Goal: Task Accomplishment & Management: Use online tool/utility

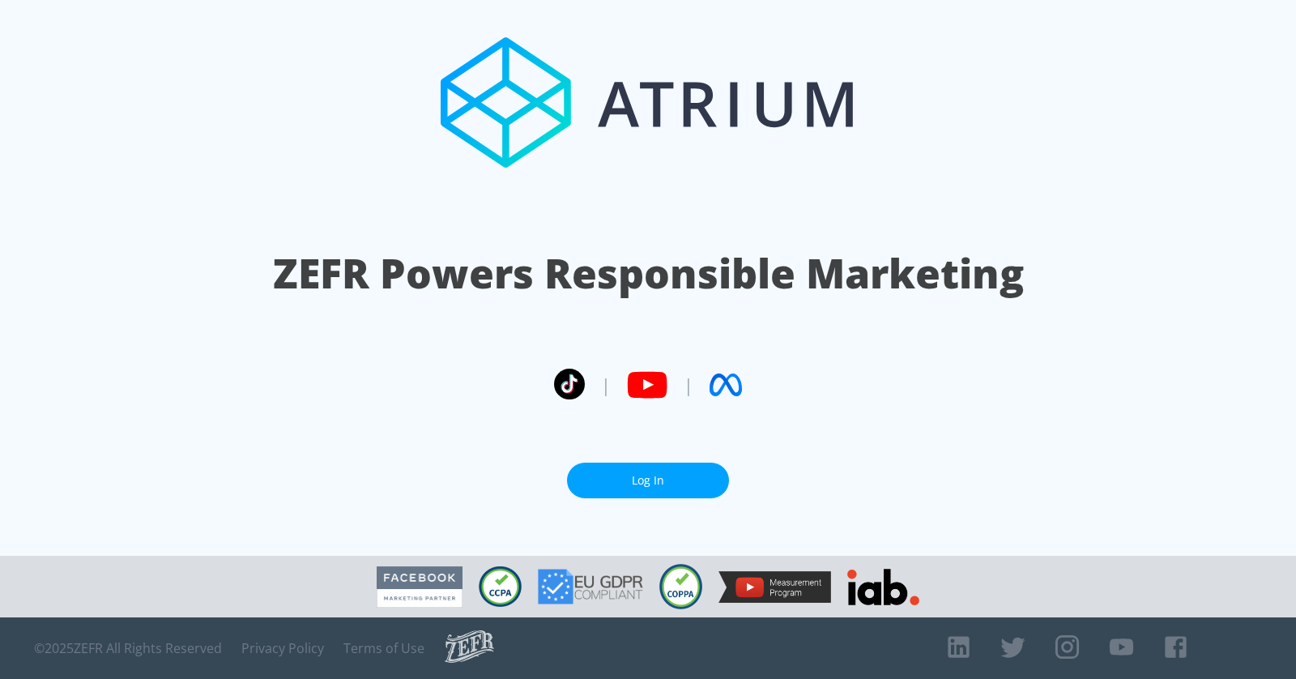
click at [646, 484] on link "Log In" at bounding box center [648, 481] width 162 height 36
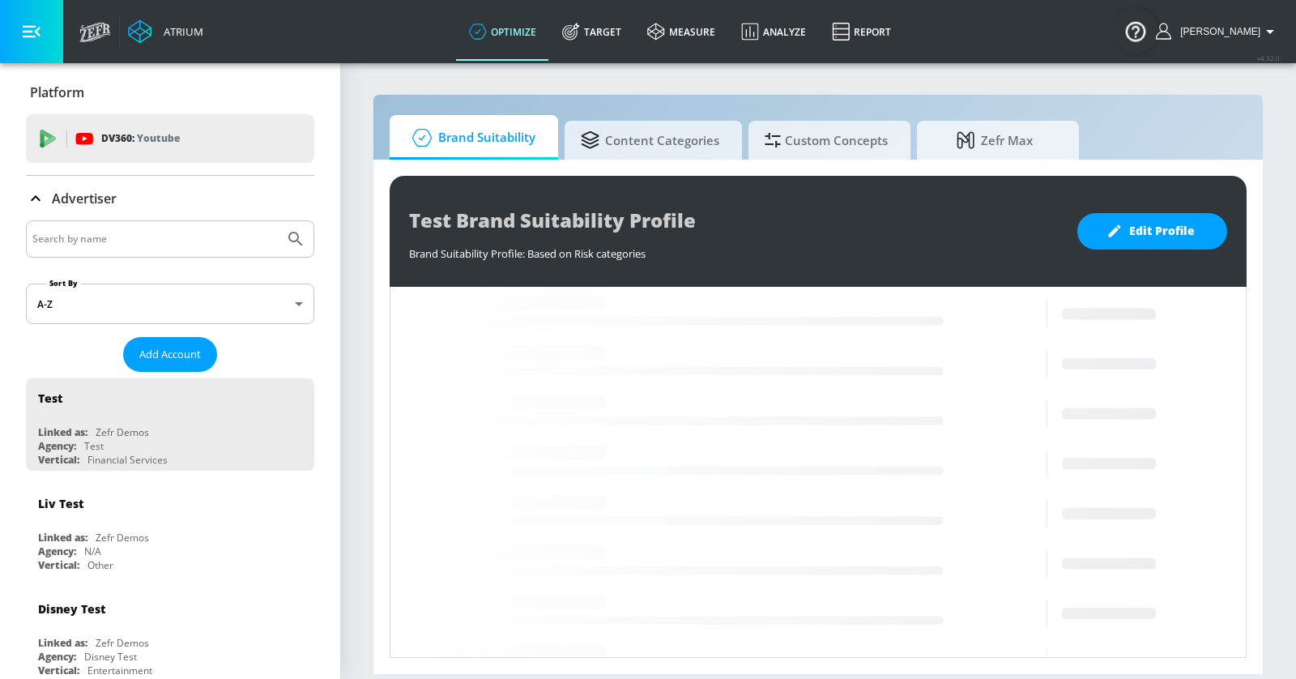
click at [155, 231] on input "Search by name" at bounding box center [154, 238] width 245 height 21
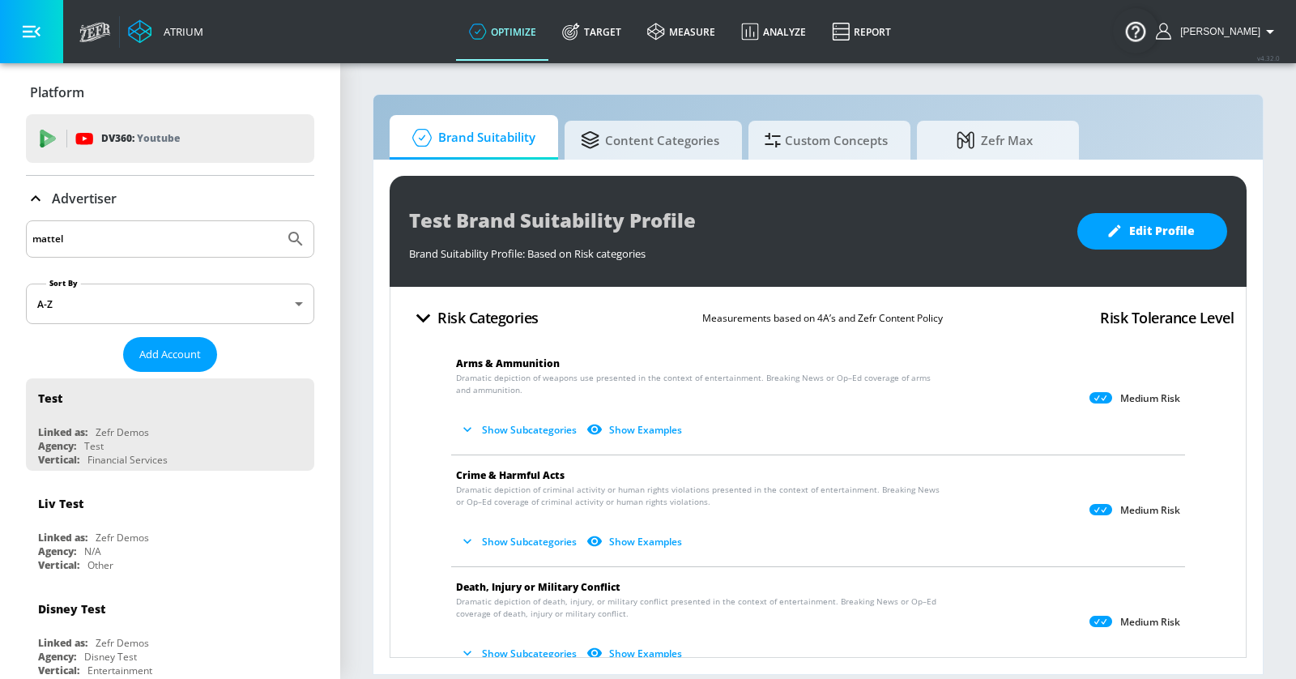
type input "mattel"
click at [278, 221] on button "Submit Search" at bounding box center [296, 239] width 36 height 36
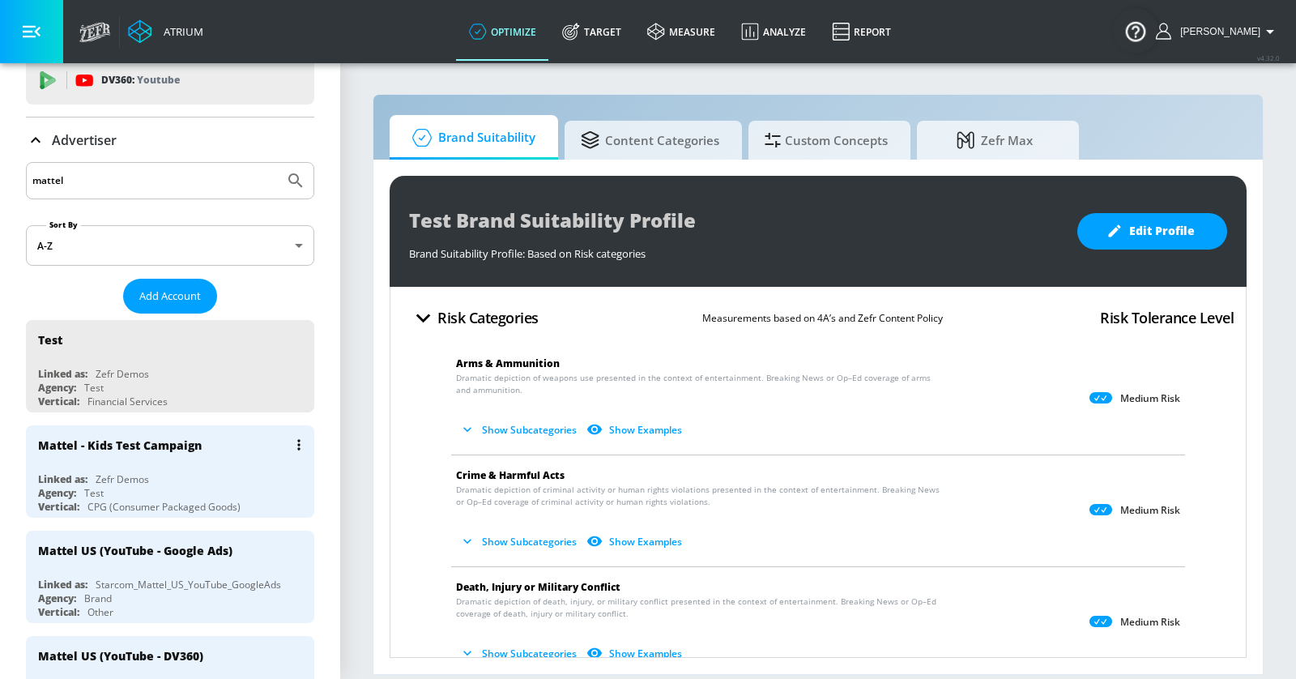
scroll to position [75, 0]
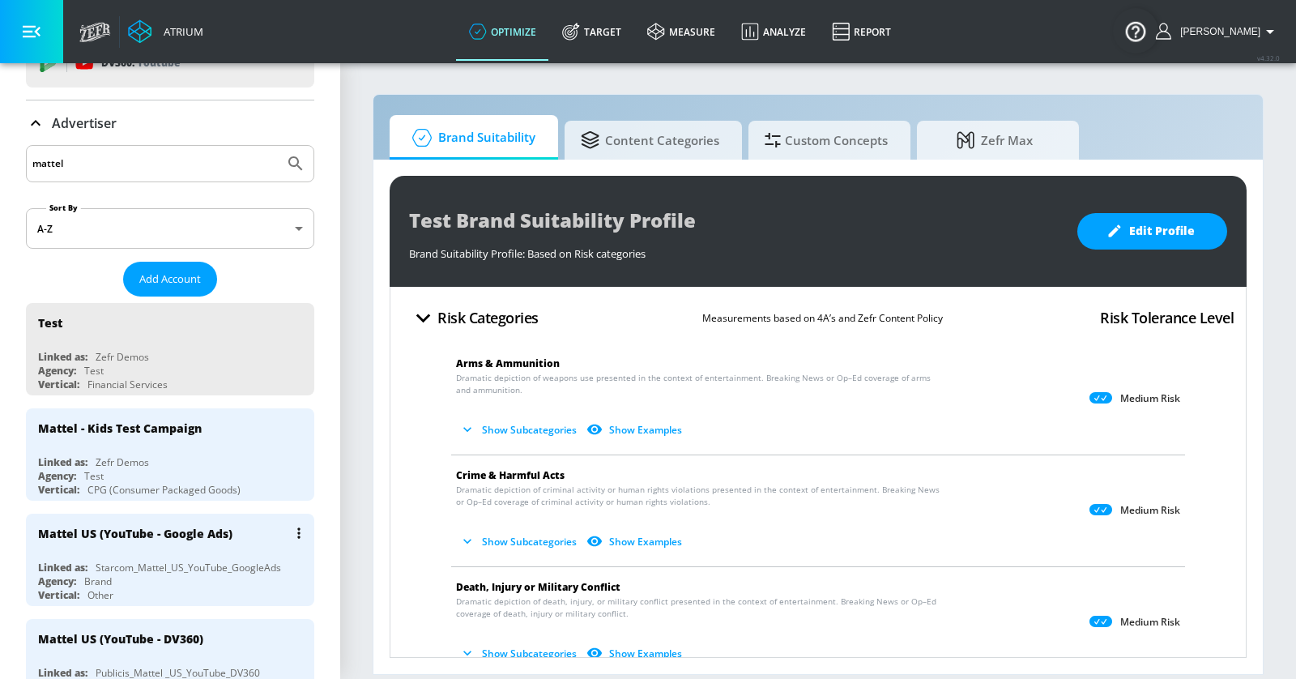
click at [211, 580] on div "Agency: Brand" at bounding box center [174, 581] width 272 height 14
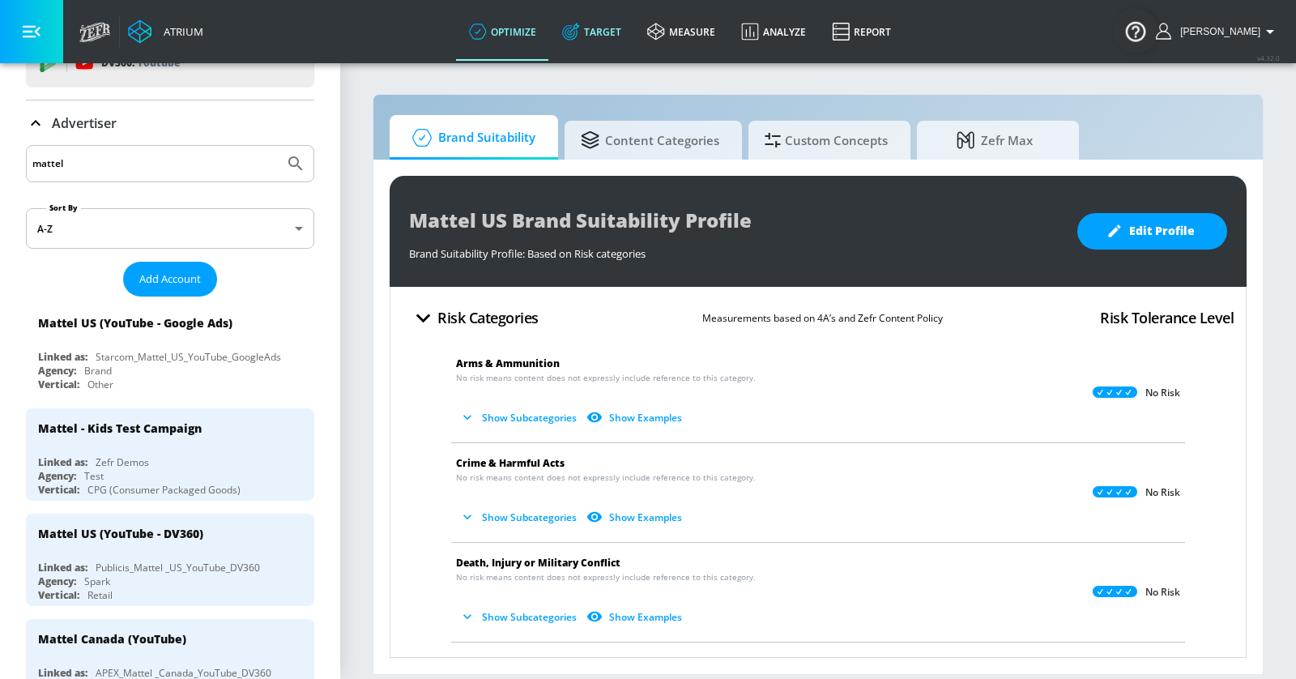
click at [629, 34] on link "Target" at bounding box center [591, 31] width 85 height 58
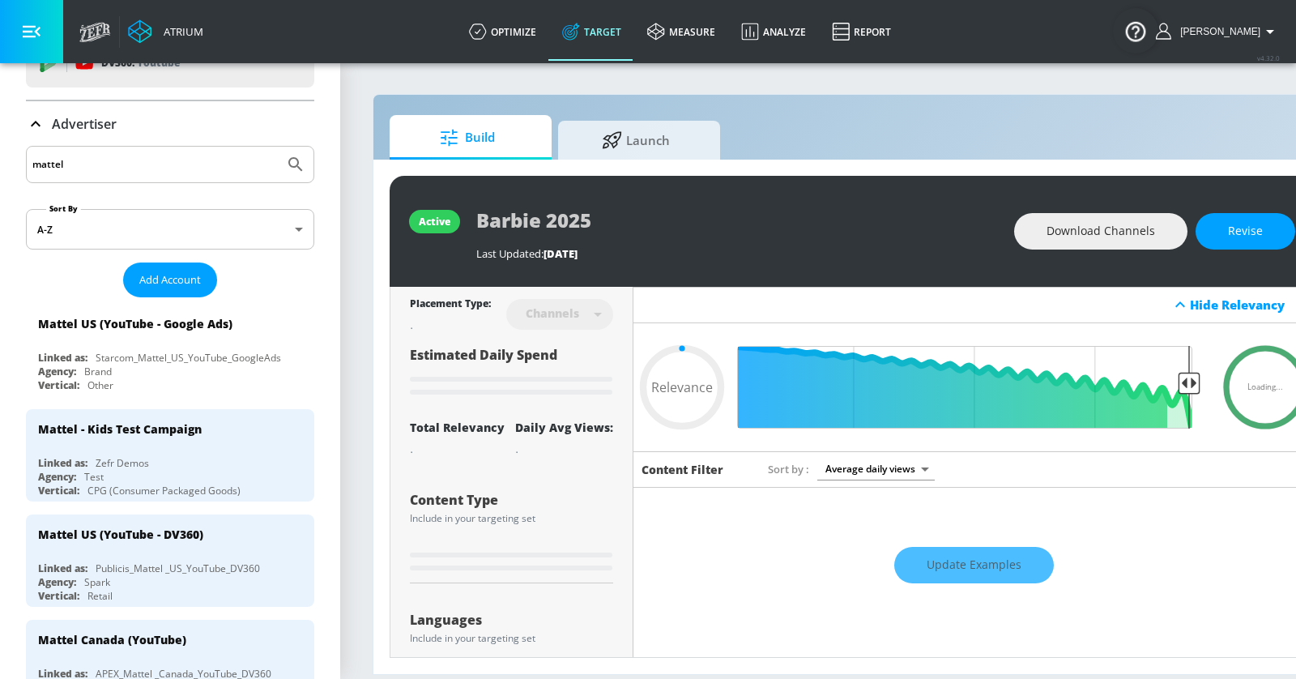
type input "0.05"
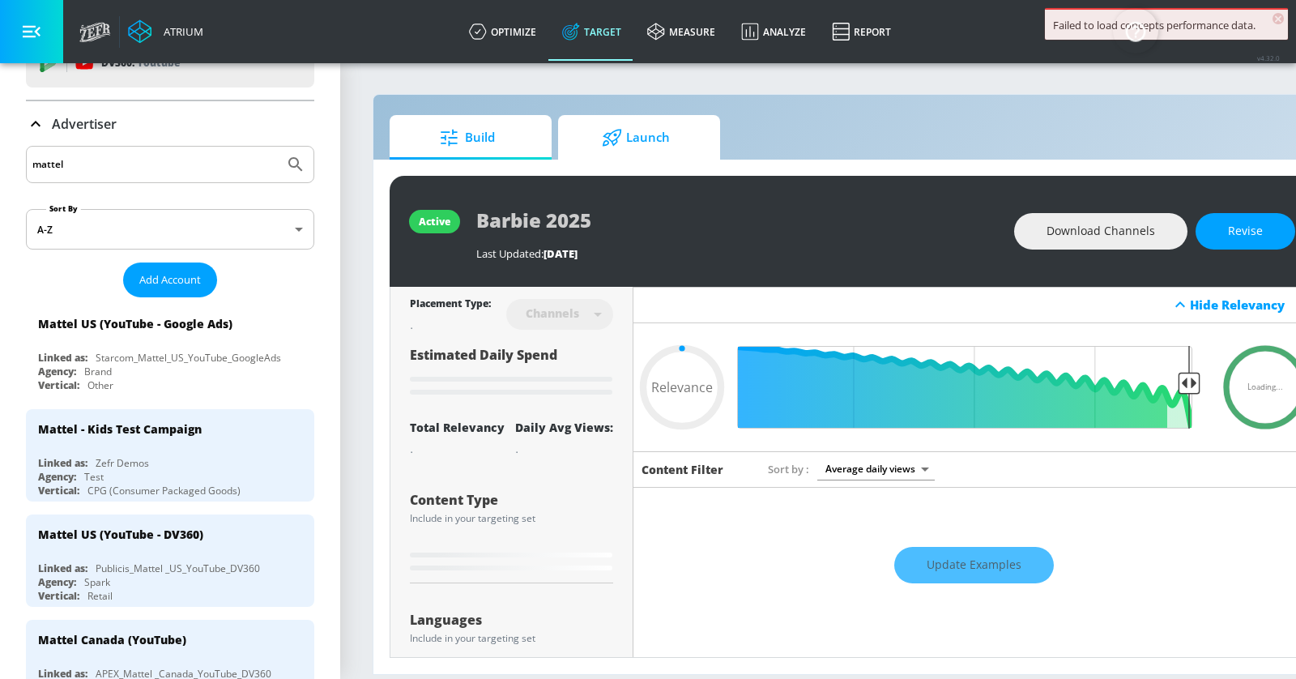
click at [655, 139] on span "Launch" at bounding box center [635, 137] width 123 height 39
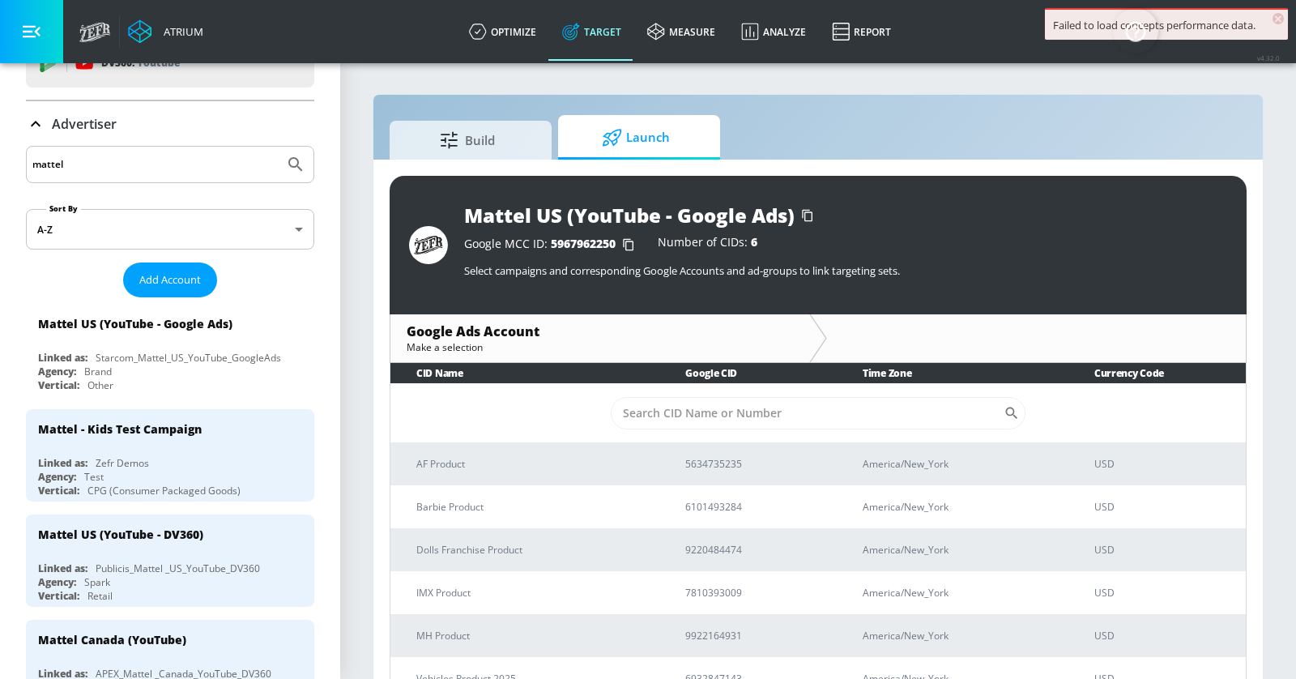
scroll to position [22, 0]
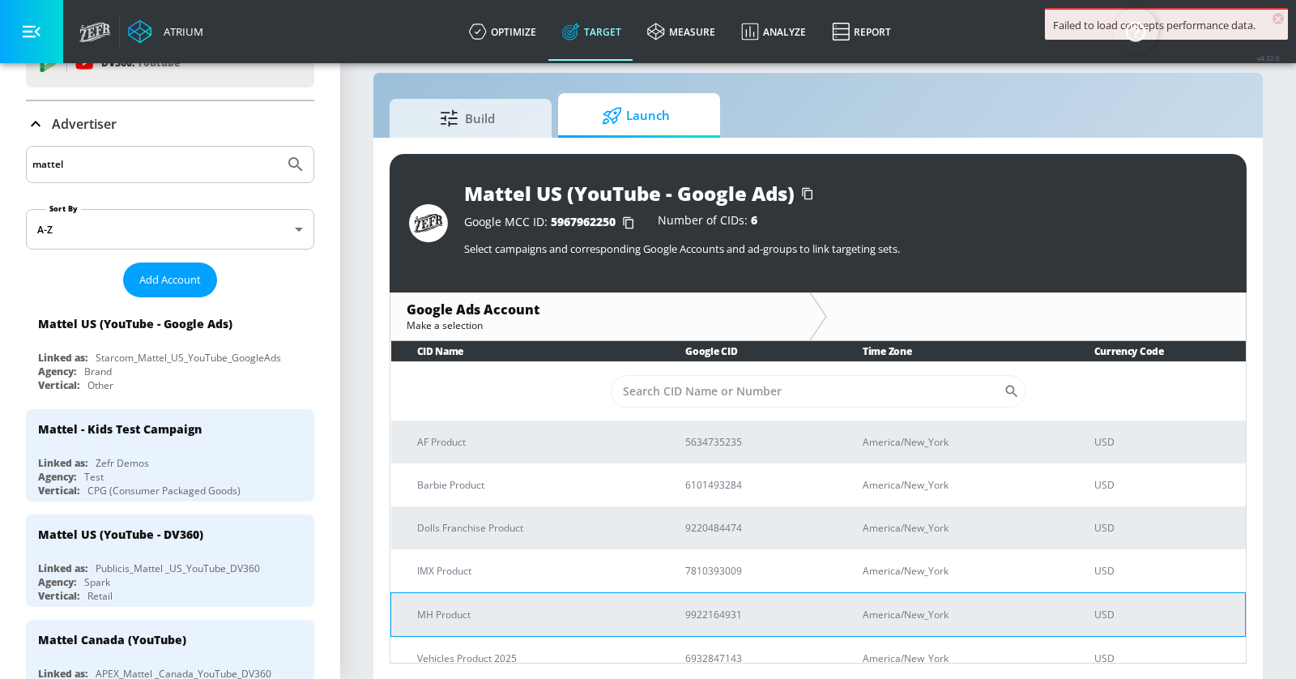
click at [523, 625] on td "MH Product" at bounding box center [525, 614] width 269 height 44
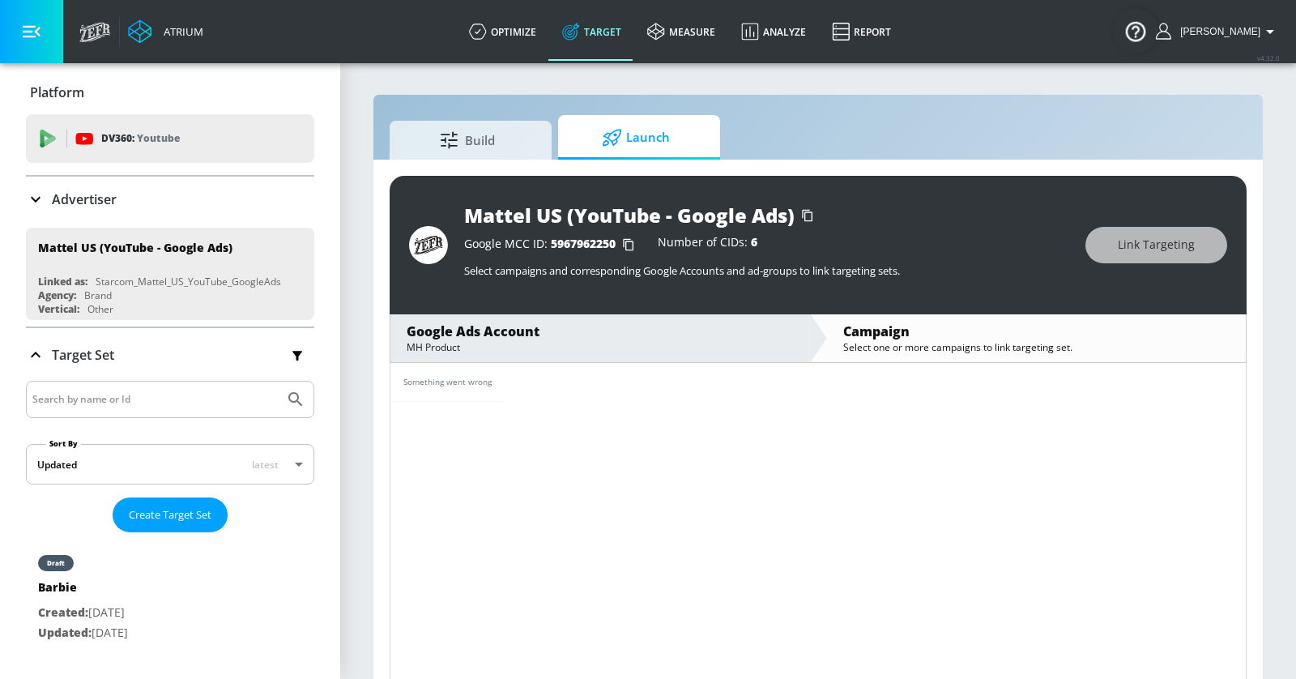
click at [1255, 32] on span "[PERSON_NAME]" at bounding box center [1217, 31] width 87 height 11
click at [1229, 86] on li "Logout" at bounding box center [1210, 75] width 160 height 29
click at [1248, 34] on span "[PERSON_NAME]" at bounding box center [1217, 31] width 87 height 11
click at [1218, 75] on div "Logout" at bounding box center [1210, 75] width 136 height 19
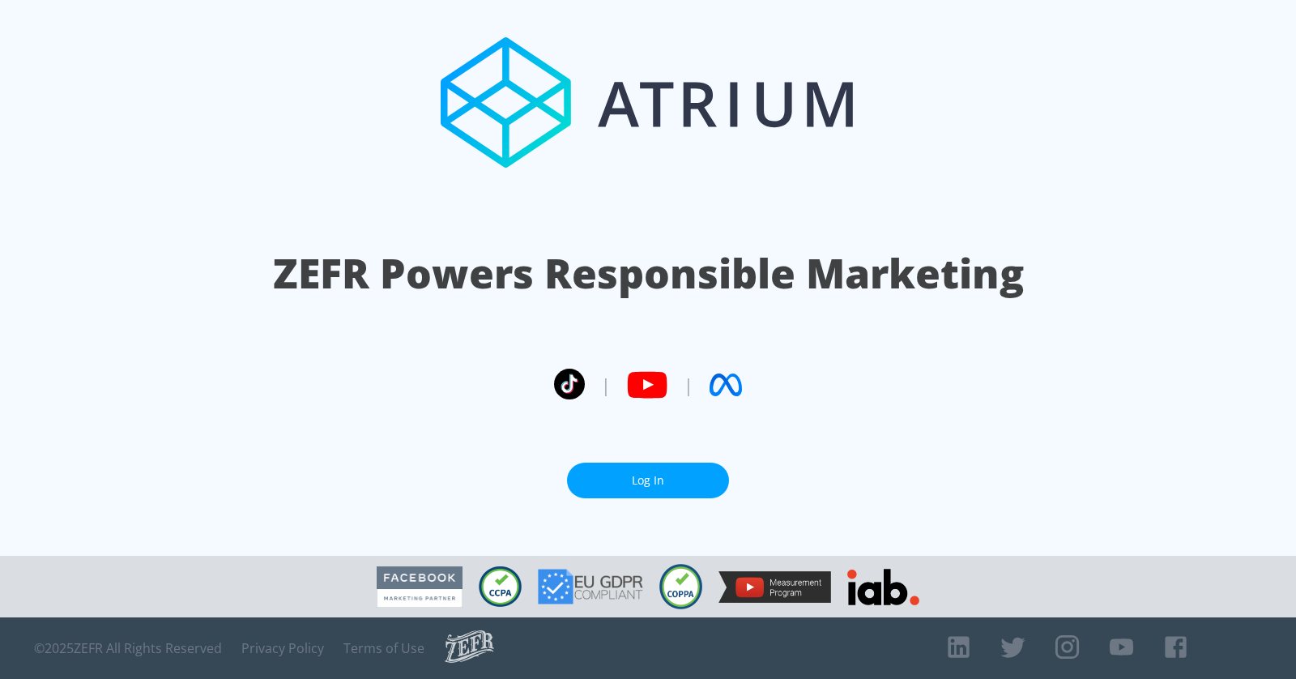
click at [646, 473] on link "Log In" at bounding box center [648, 481] width 162 height 36
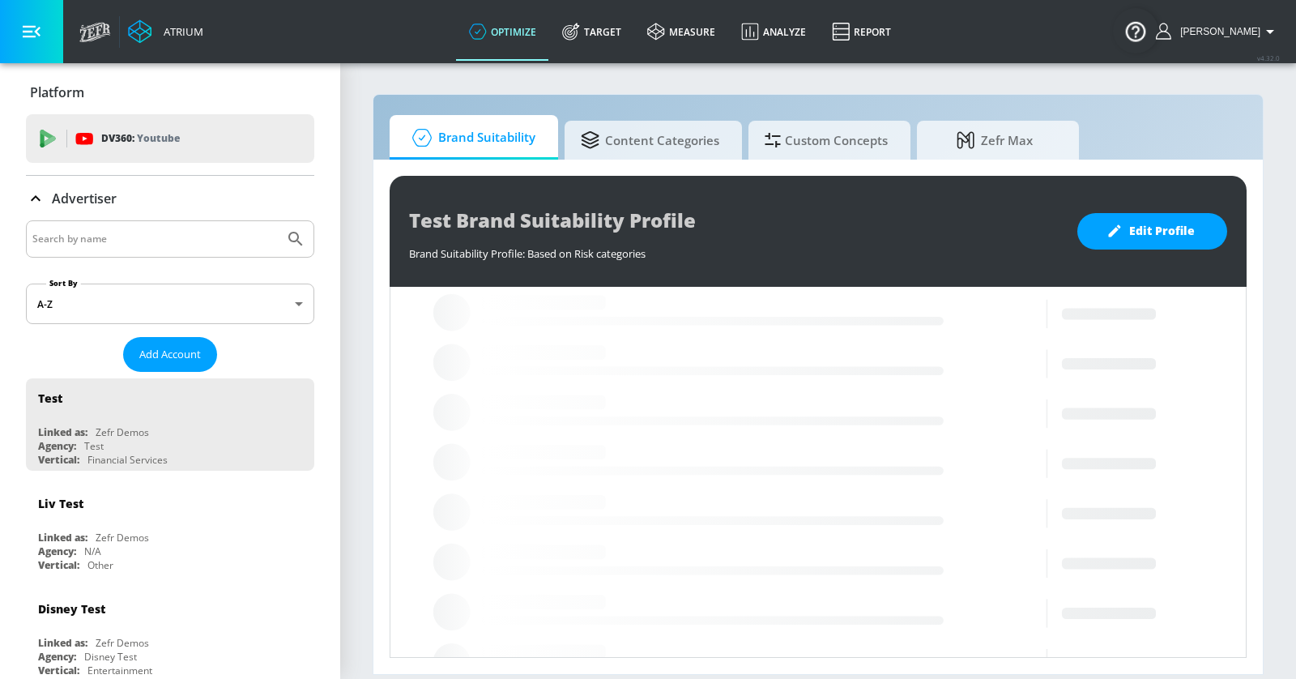
click at [188, 246] on input "Search by name" at bounding box center [154, 238] width 245 height 21
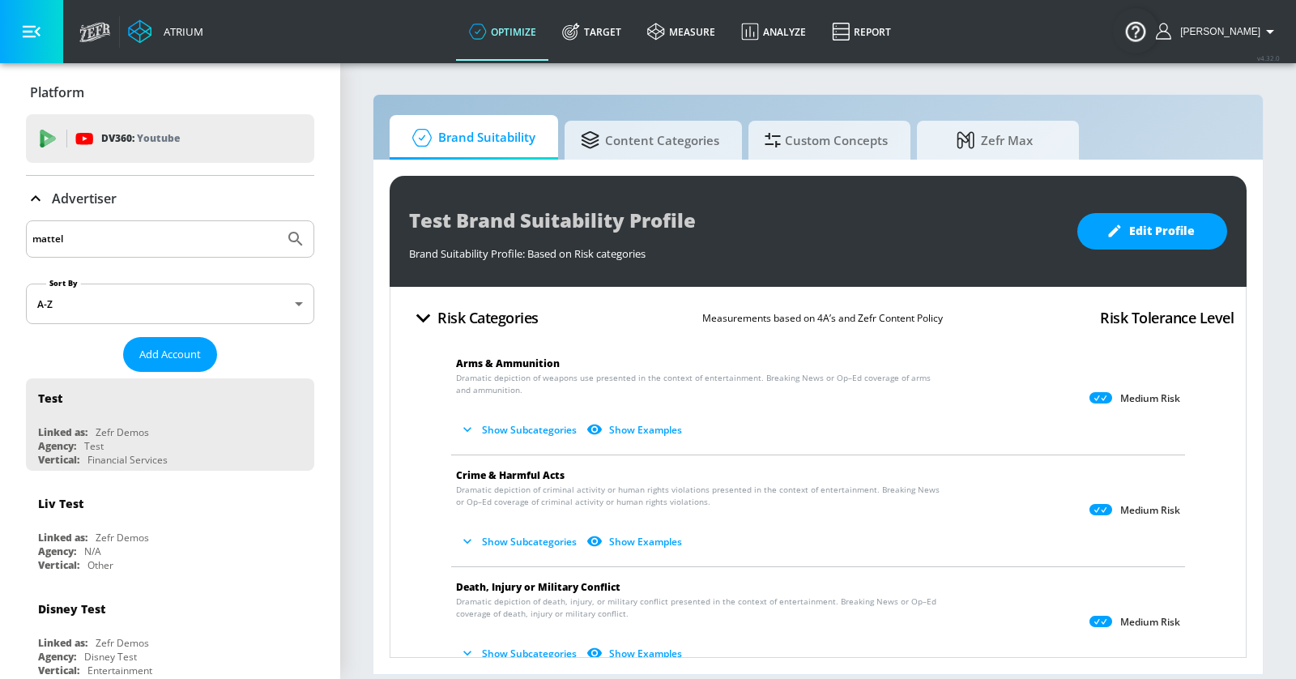
type input "mattel"
click at [278, 221] on button "Submit Search" at bounding box center [296, 239] width 36 height 36
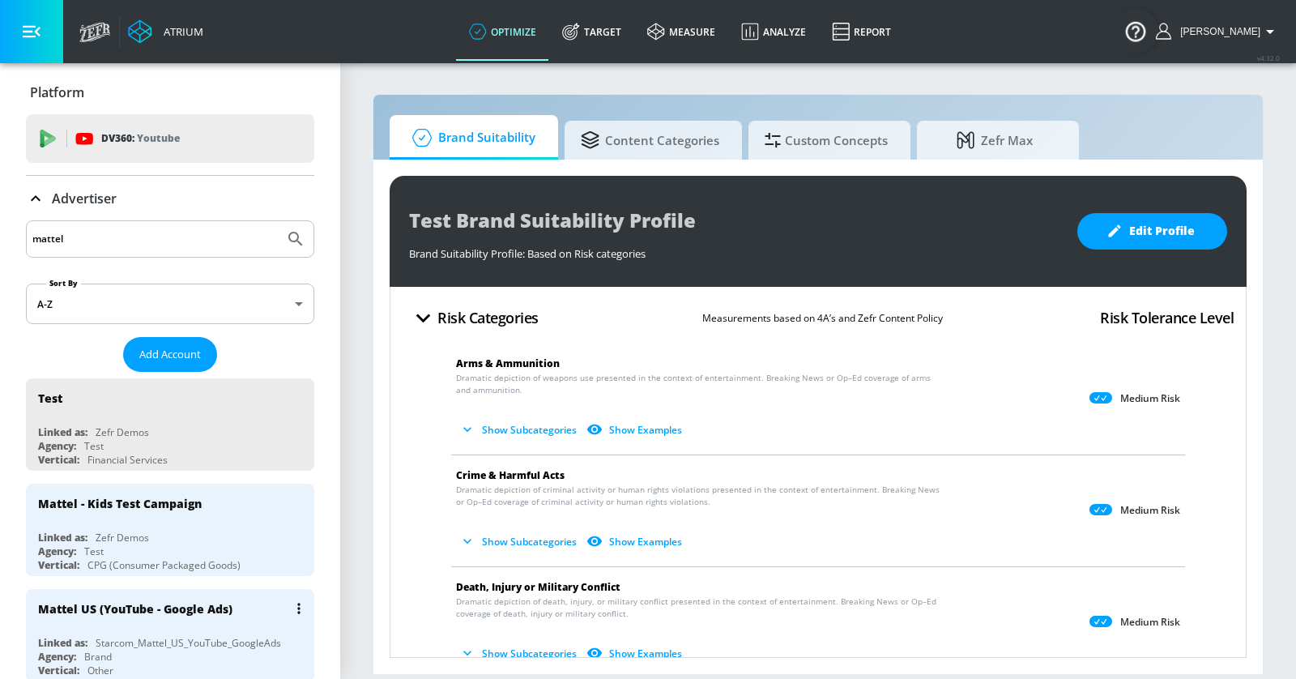
click at [214, 636] on div "Starcom_Mattel_US_YouTube_GoogleAds" at bounding box center [189, 643] width 186 height 14
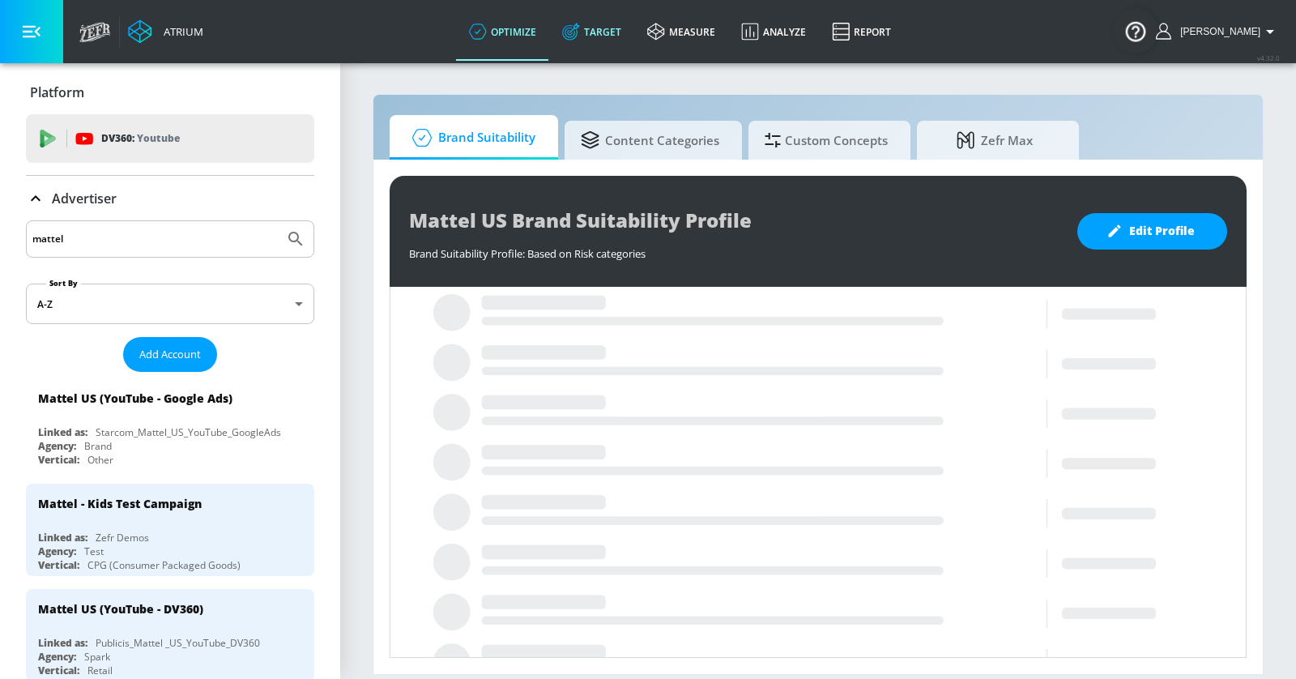
click at [605, 36] on link "Target" at bounding box center [591, 31] width 85 height 58
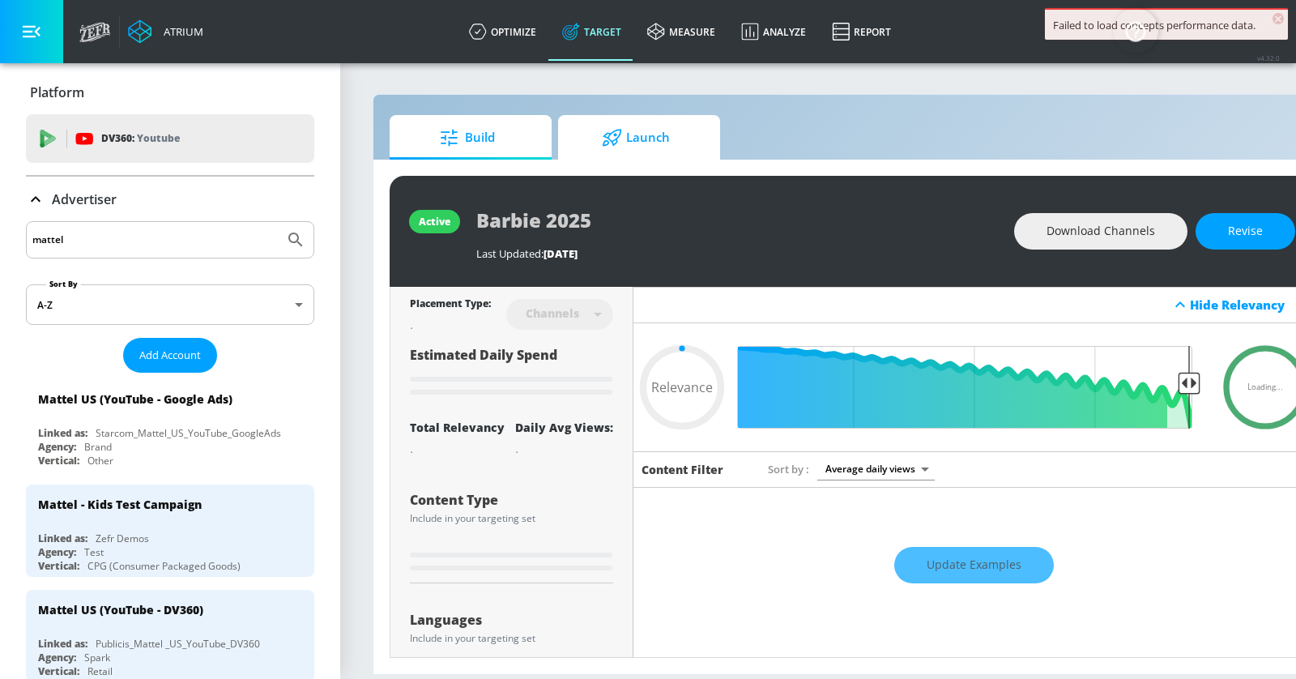
type input "0.05"
click at [609, 122] on span "Launch" at bounding box center [635, 137] width 123 height 39
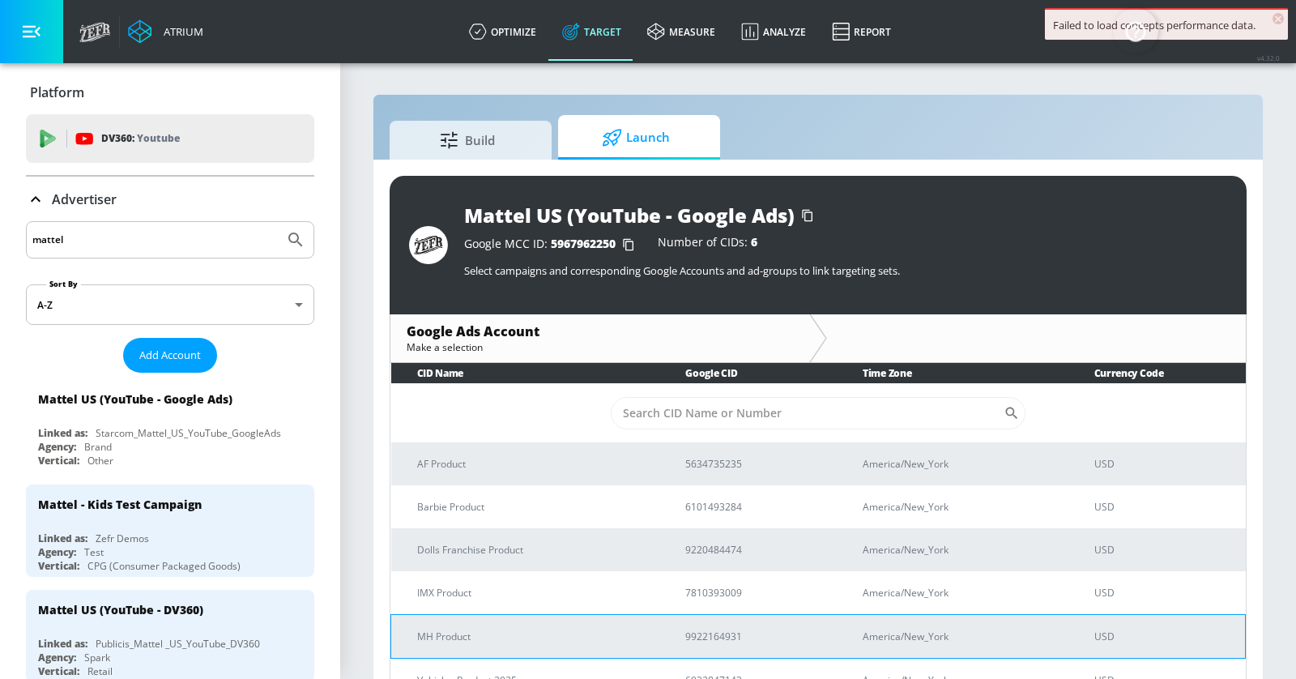
click at [565, 617] on td "MH Product" at bounding box center [525, 636] width 269 height 44
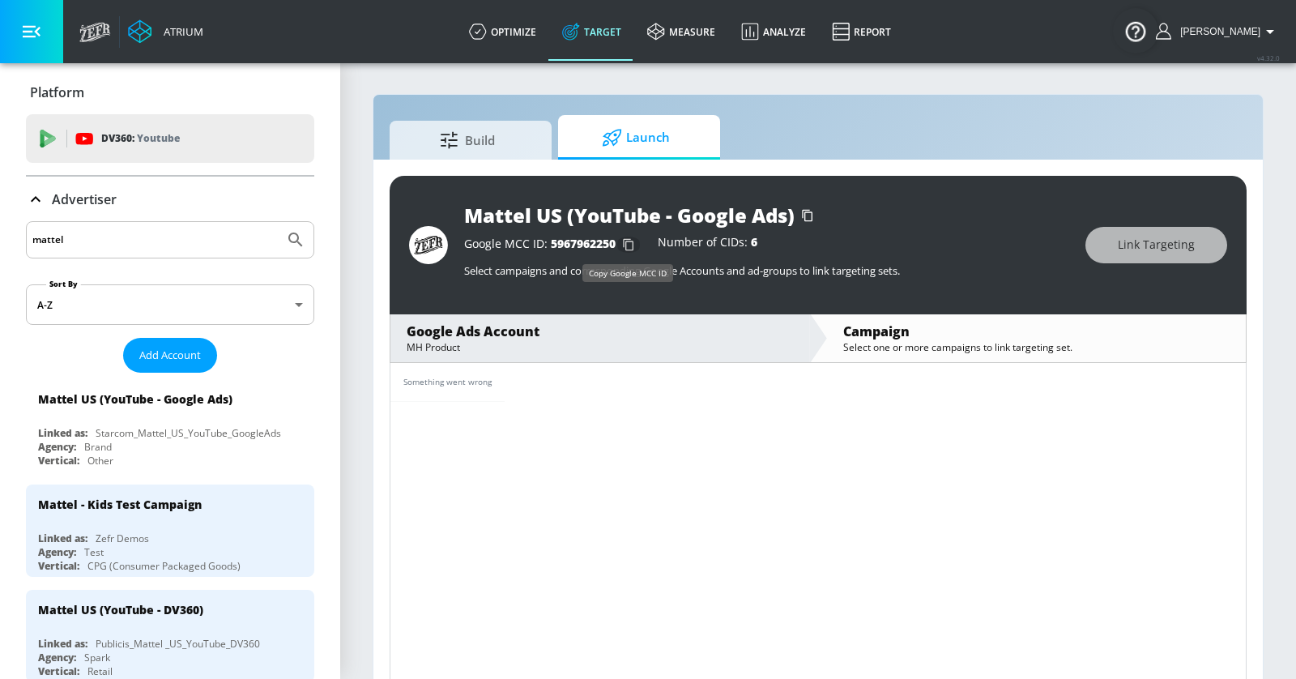
click at [628, 242] on icon "button" at bounding box center [629, 245] width 26 height 26
click at [627, 245] on icon "button" at bounding box center [629, 245] width 26 height 26
